Goal: Information Seeking & Learning: Learn about a topic

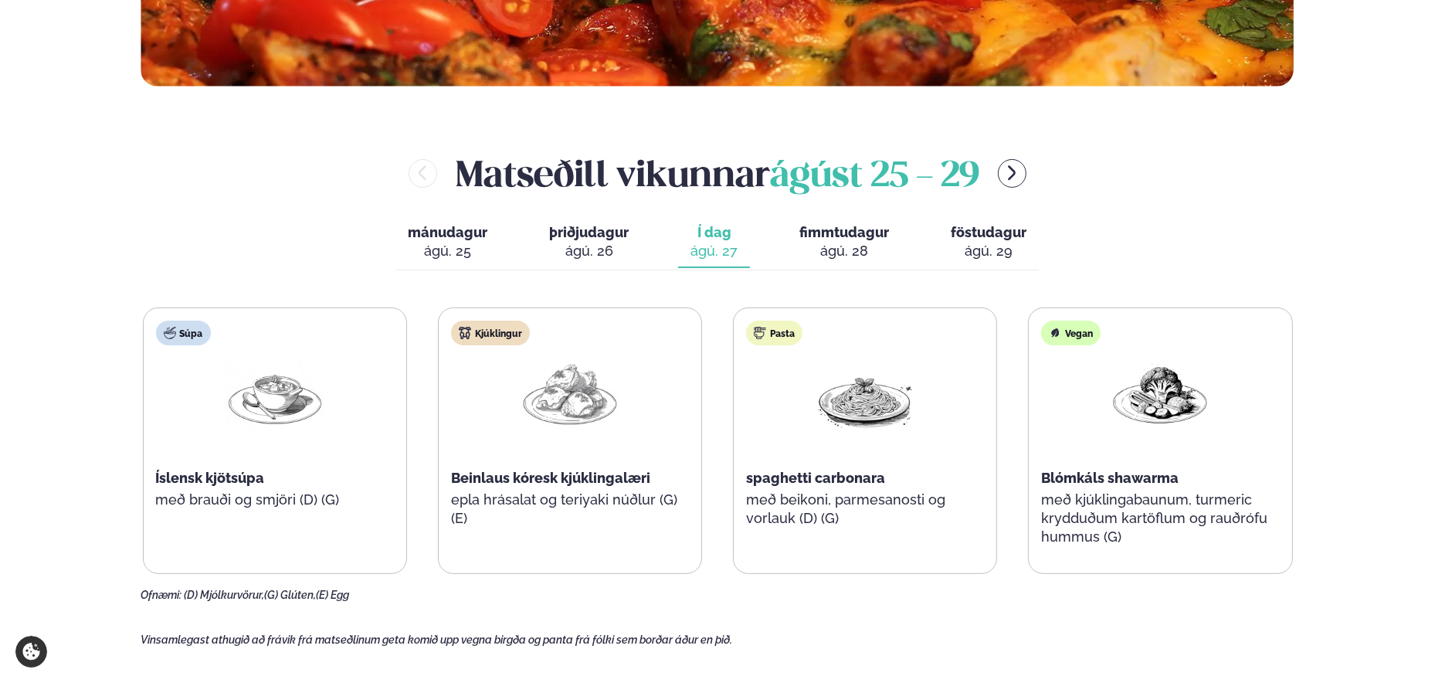
scroll to position [618, 0]
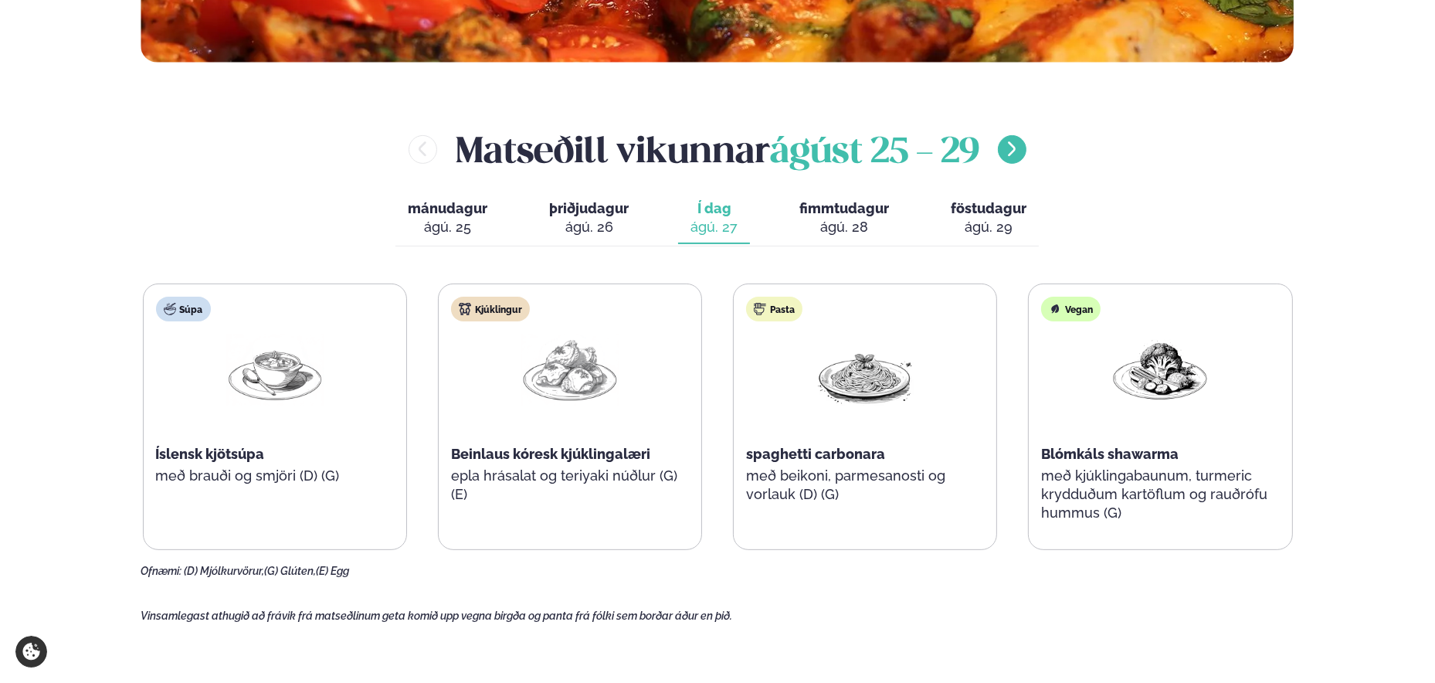
click at [1015, 149] on icon "menu-btn-right" at bounding box center [1011, 149] width 19 height 19
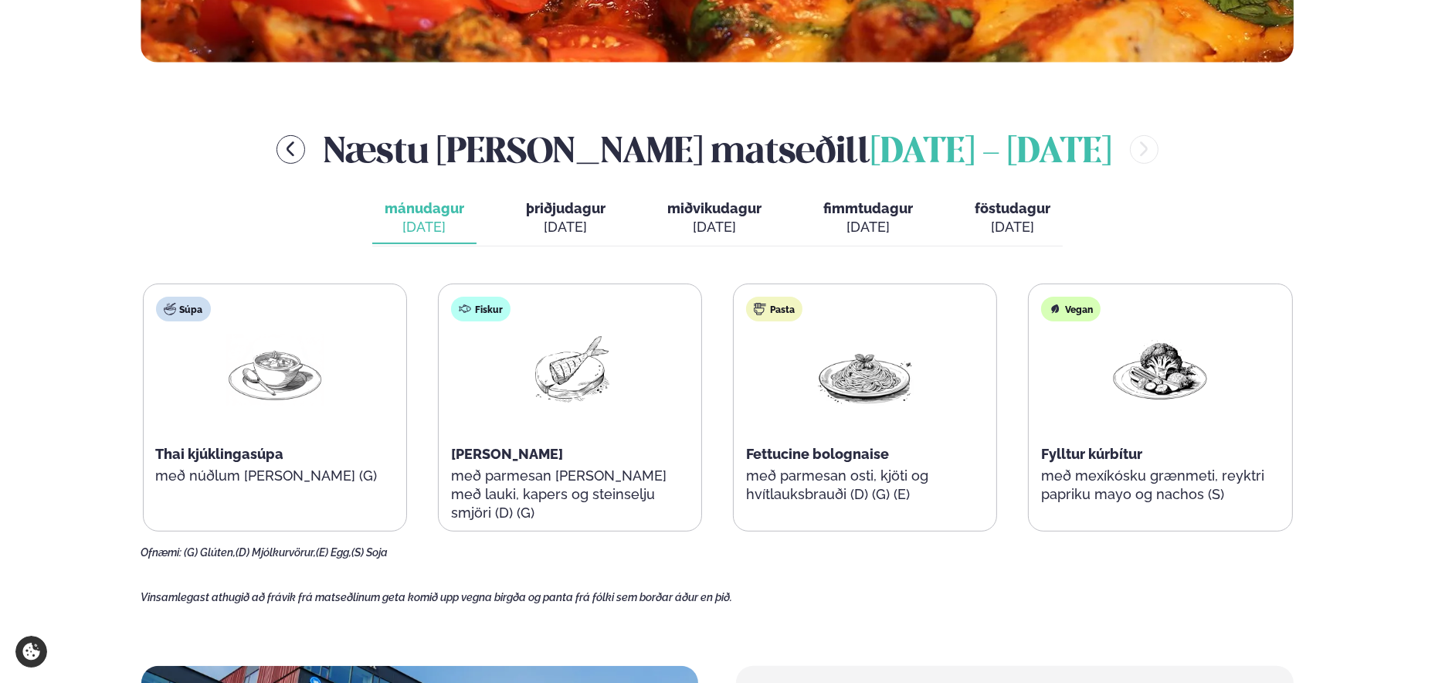
click at [1127, 232] on div "Næstu [PERSON_NAME] matseðill [DATE] - [DATE] mánudagur mán. [DATE] þriðjudagur…" at bounding box center [717, 341] width 1153 height 435
click at [1011, 227] on div "[DATE]" at bounding box center [1012, 227] width 76 height 19
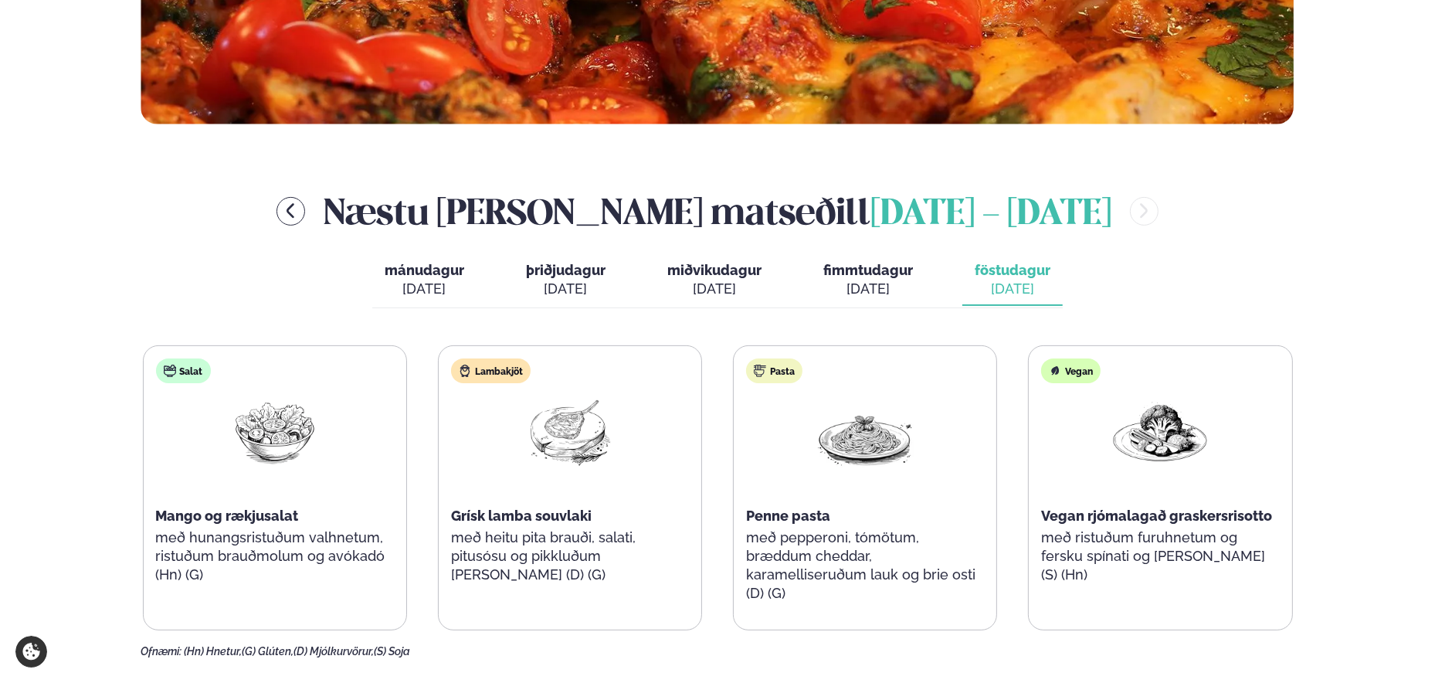
scroll to position [540, 0]
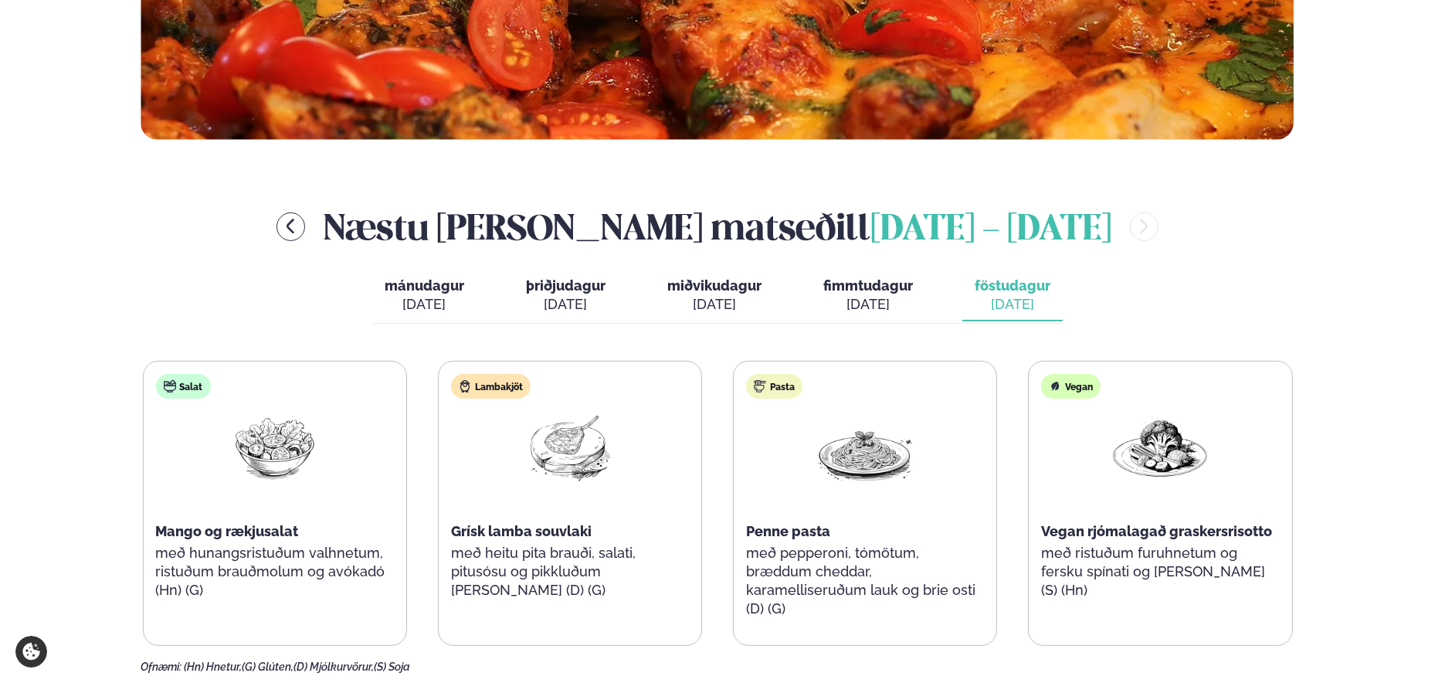
click at [869, 300] on div "[DATE]" at bounding box center [868, 304] width 90 height 19
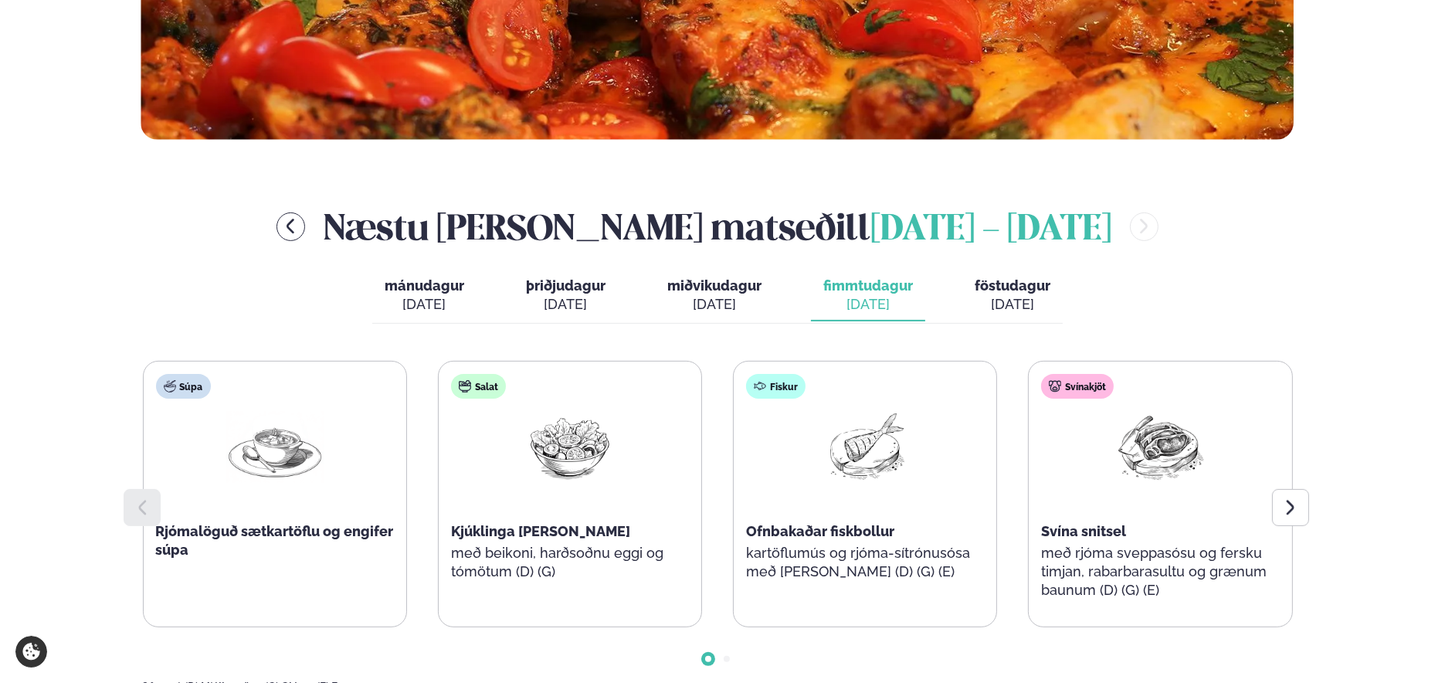
click at [726, 297] on div "[DATE]" at bounding box center [714, 304] width 94 height 19
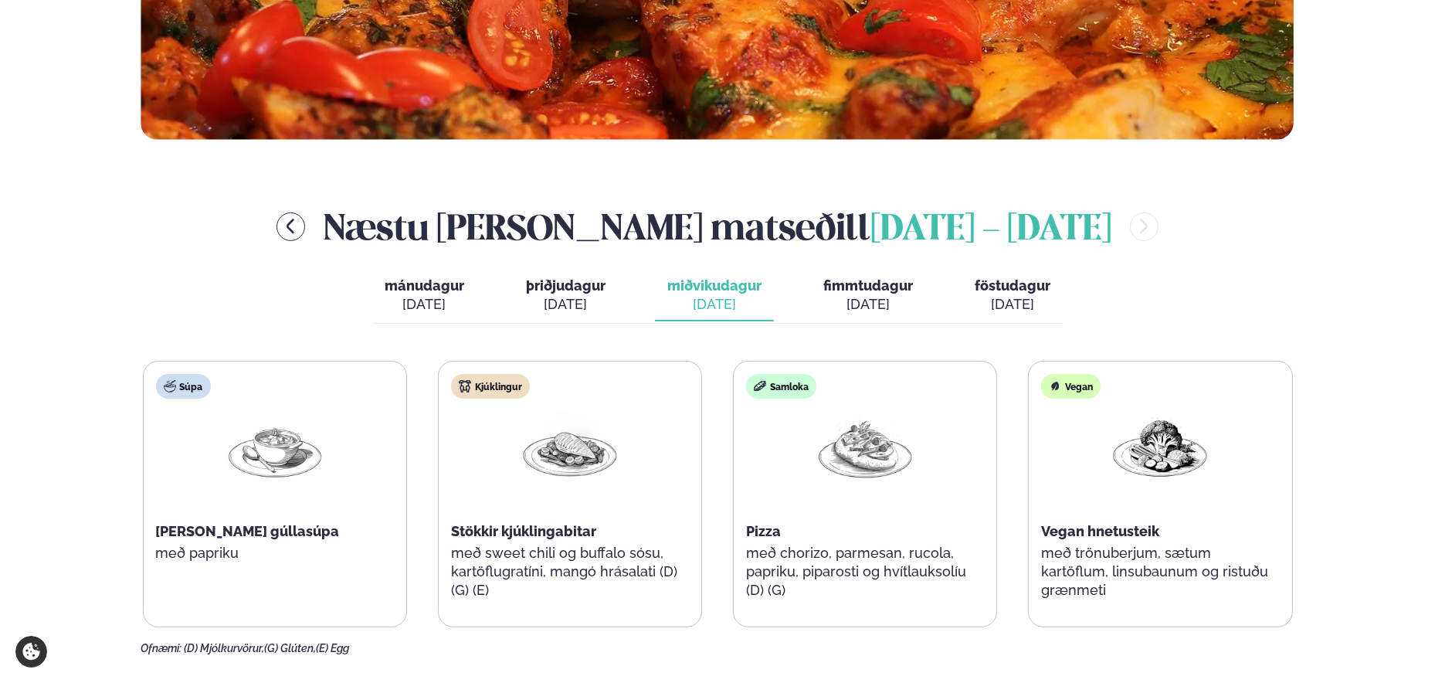
click at [574, 299] on div "[DATE]" at bounding box center [566, 304] width 80 height 19
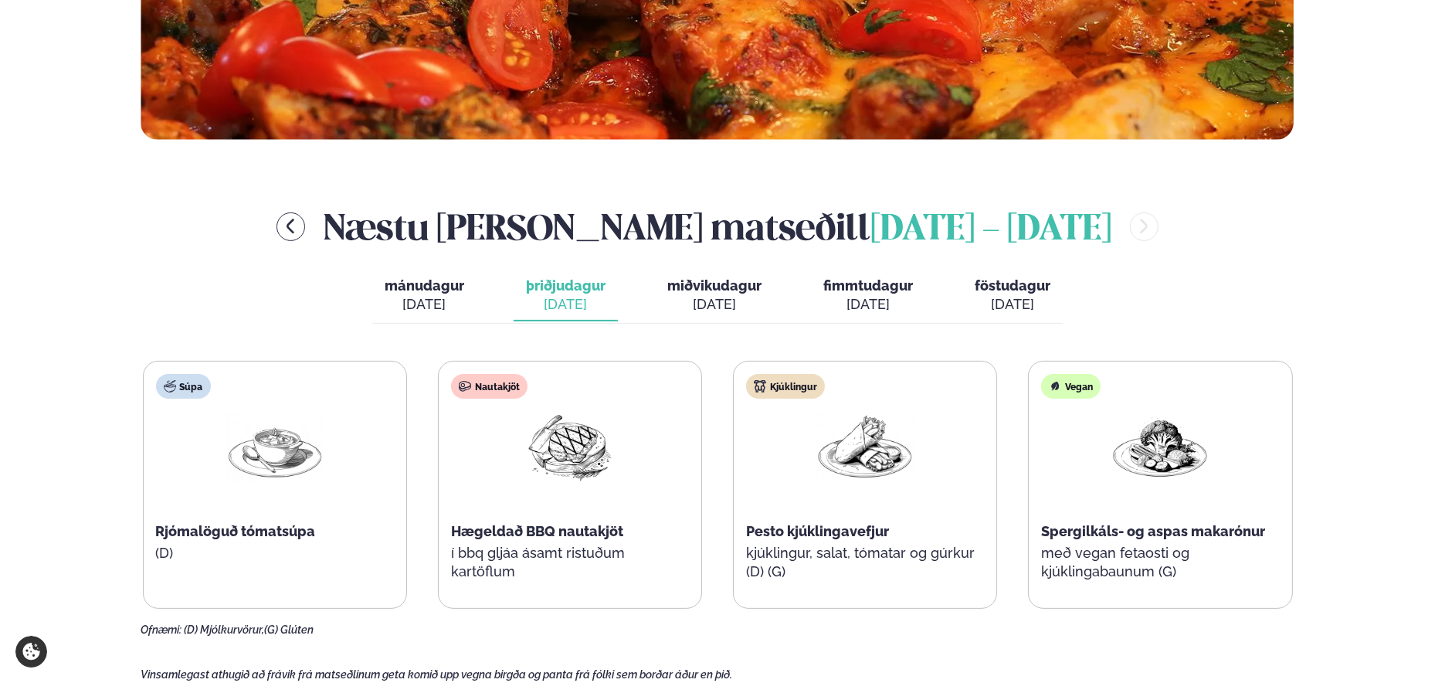
click at [430, 299] on div "[DATE]" at bounding box center [425, 304] width 80 height 19
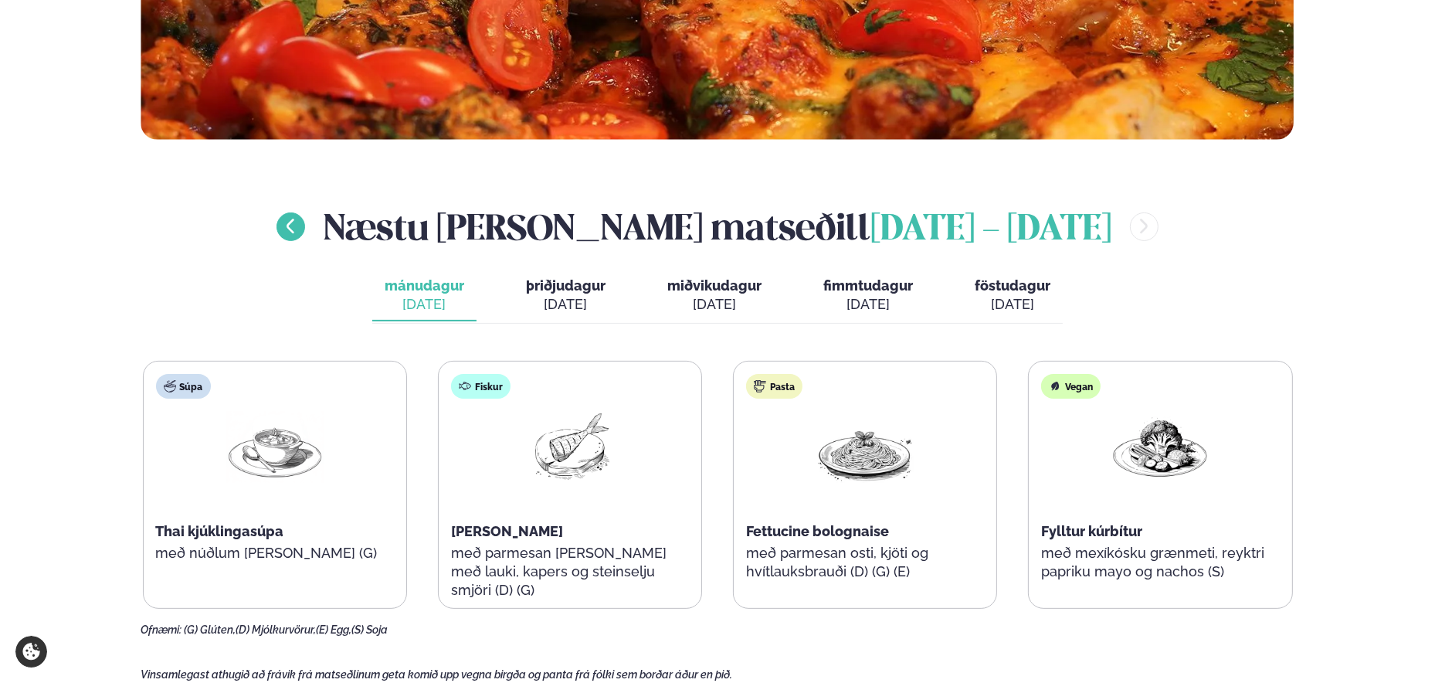
click at [300, 228] on icon "menu-btn-left" at bounding box center [290, 226] width 19 height 19
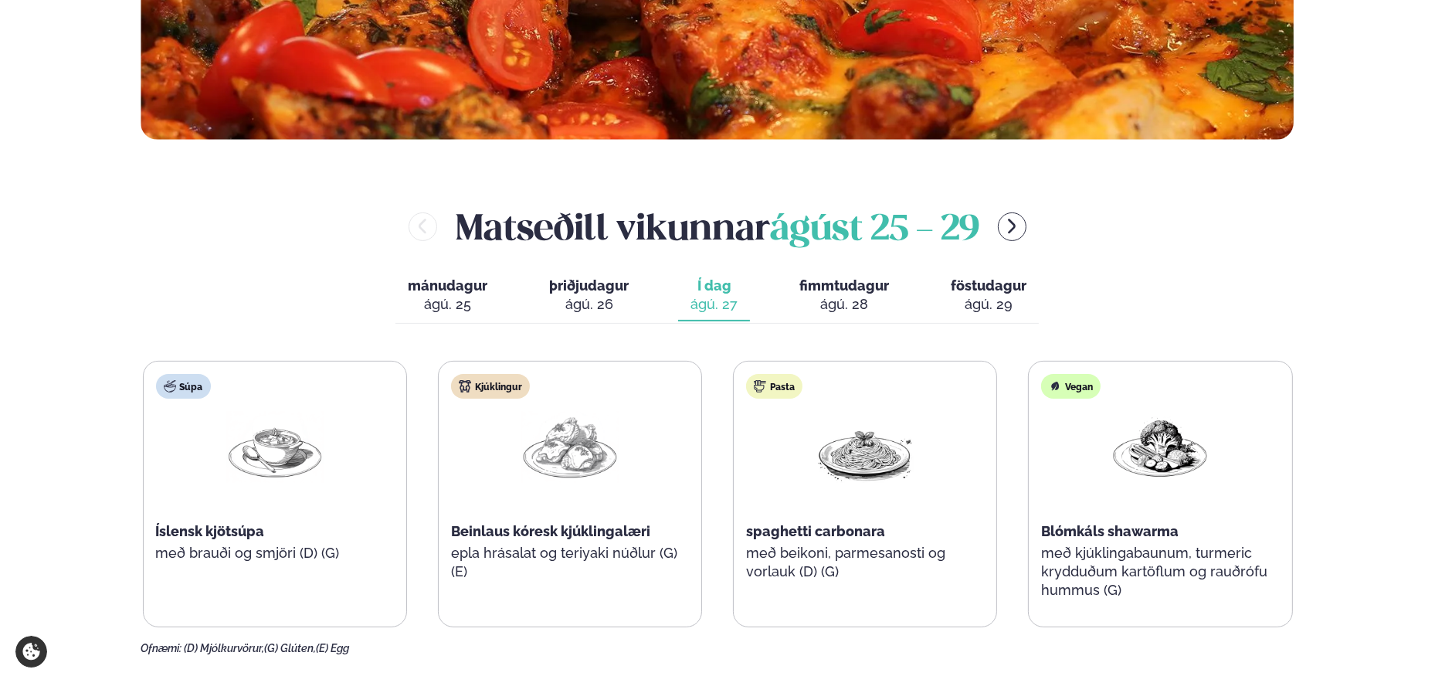
click at [845, 299] on div "ágú. 28" at bounding box center [844, 304] width 90 height 19
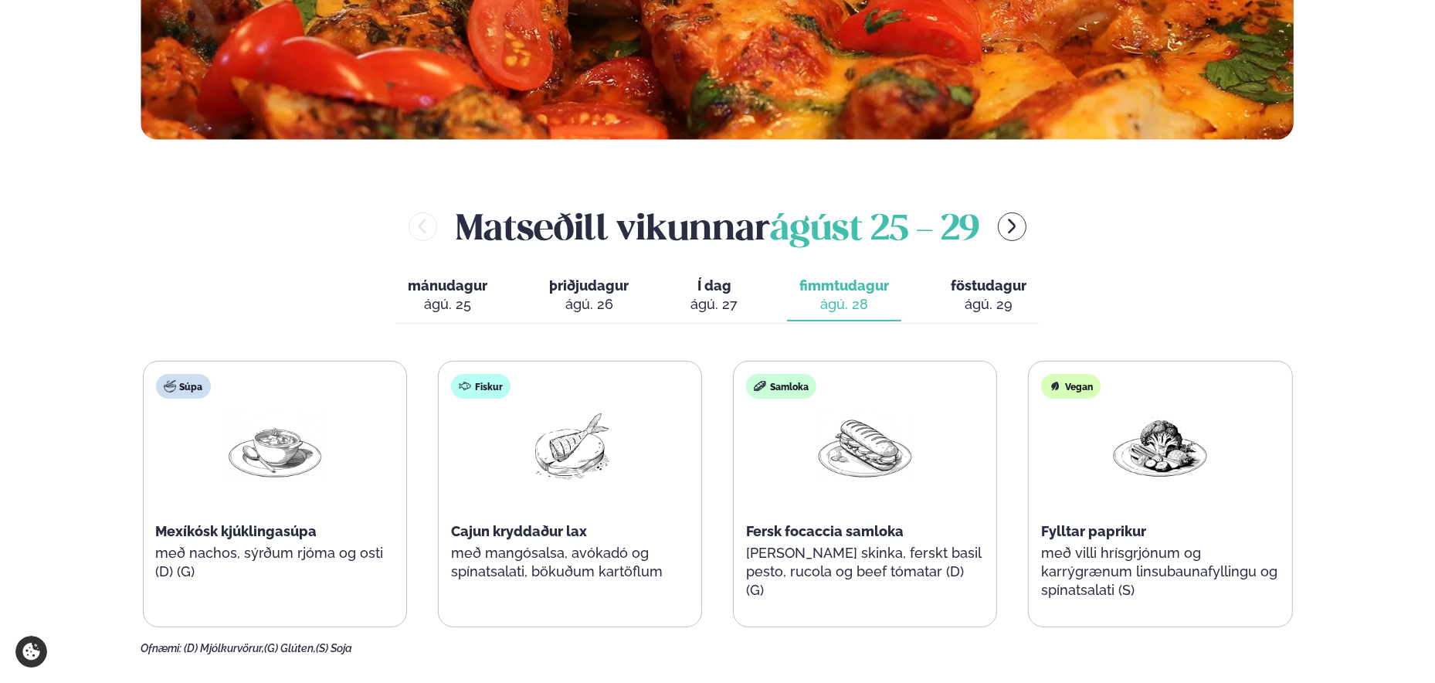
click at [997, 300] on div "ágú. 29" at bounding box center [988, 304] width 76 height 19
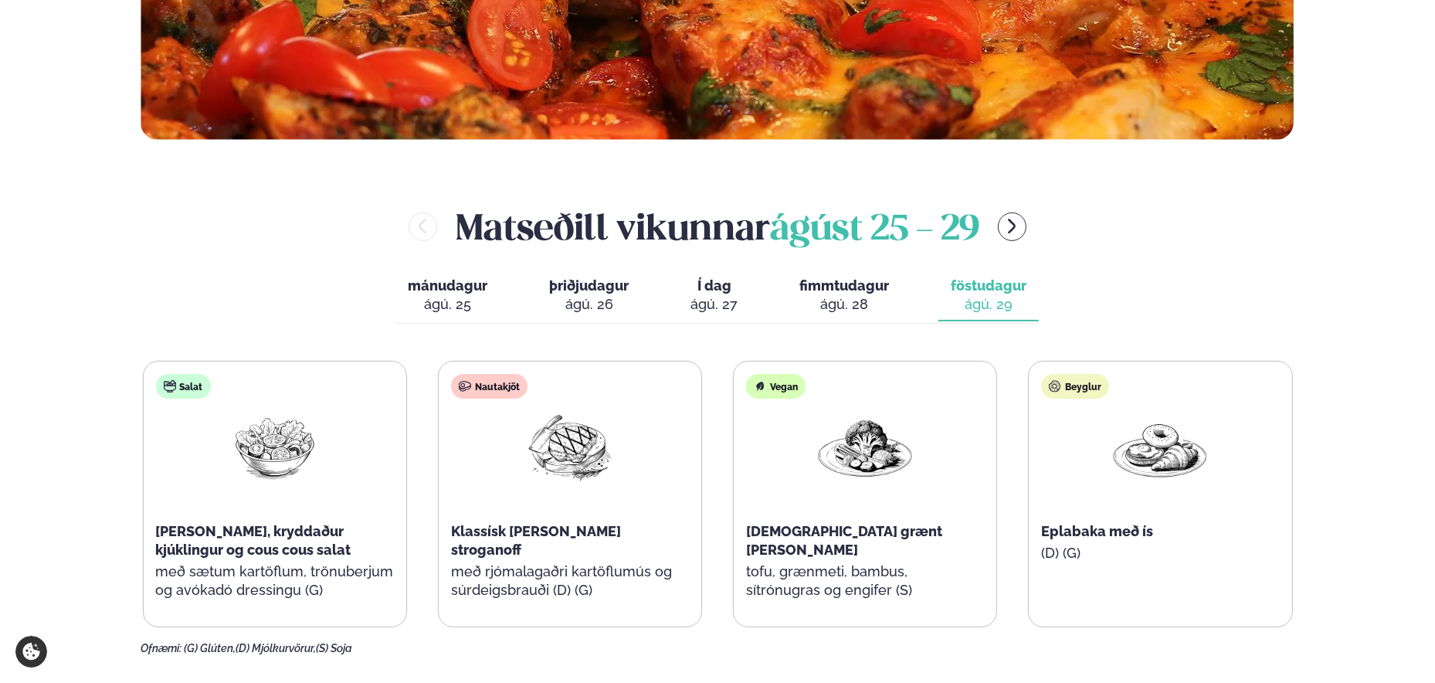
click at [846, 304] on div "ágú. 28" at bounding box center [844, 304] width 90 height 19
